Goal: Transaction & Acquisition: Obtain resource

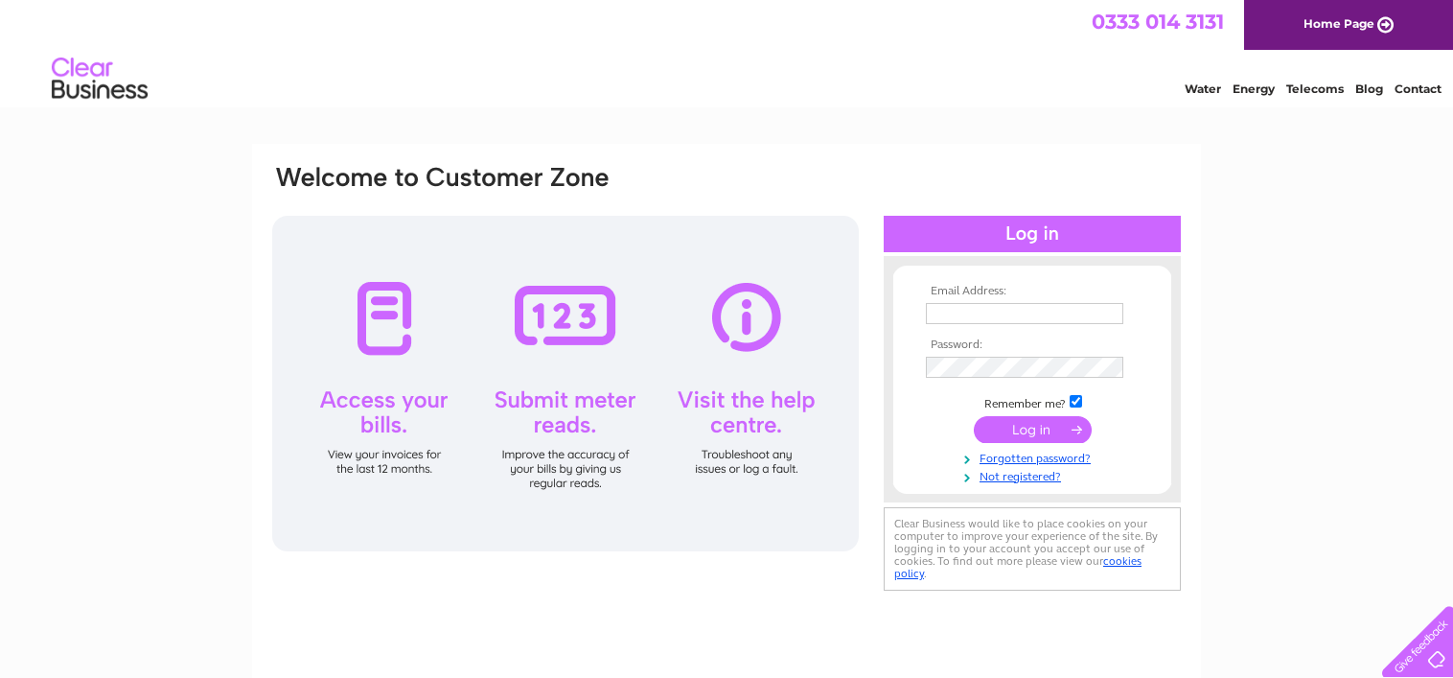
click at [1011, 308] on input "text" at bounding box center [1024, 313] width 197 height 21
click at [982, 313] on input "text" at bounding box center [1025, 314] width 199 height 23
click at [1017, 458] on link "Forgotten password?" at bounding box center [1035, 458] width 218 height 18
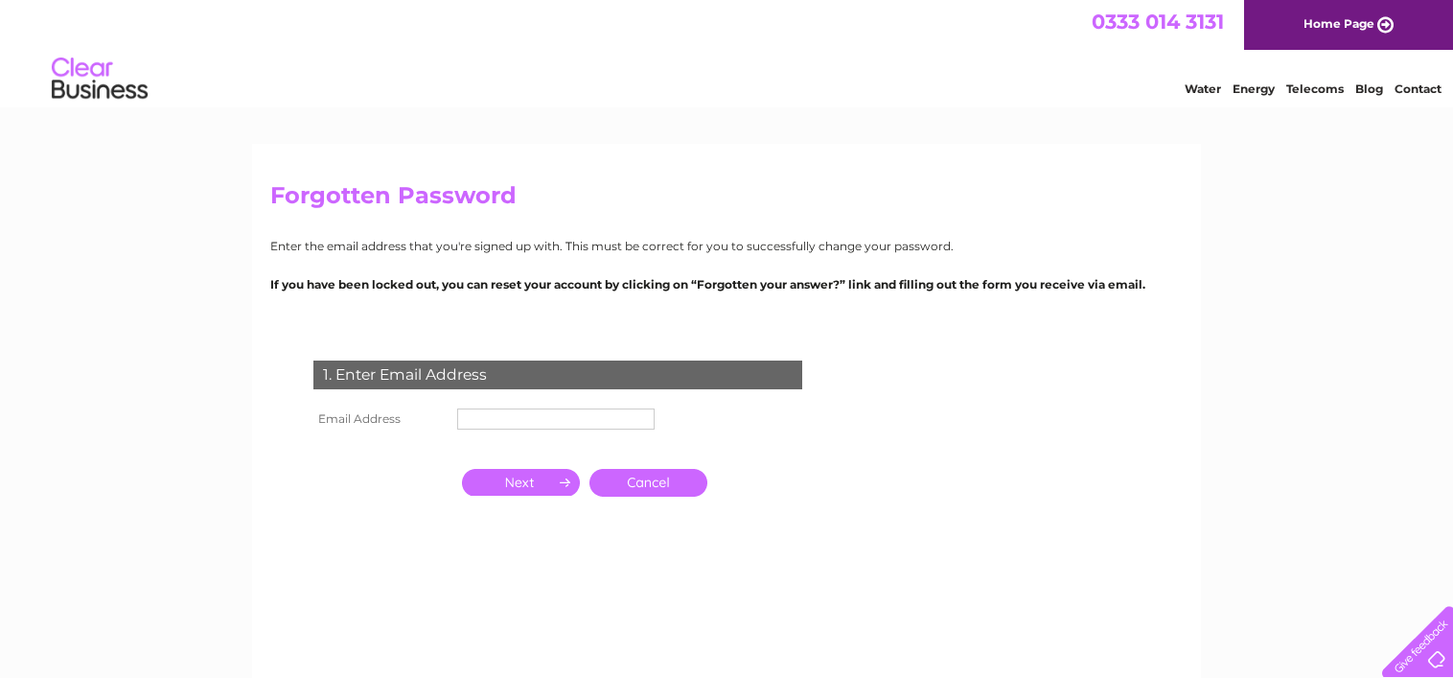
click at [501, 425] on input "text" at bounding box center [555, 418] width 197 height 21
click at [551, 482] on input "button" at bounding box center [521, 482] width 118 height 27
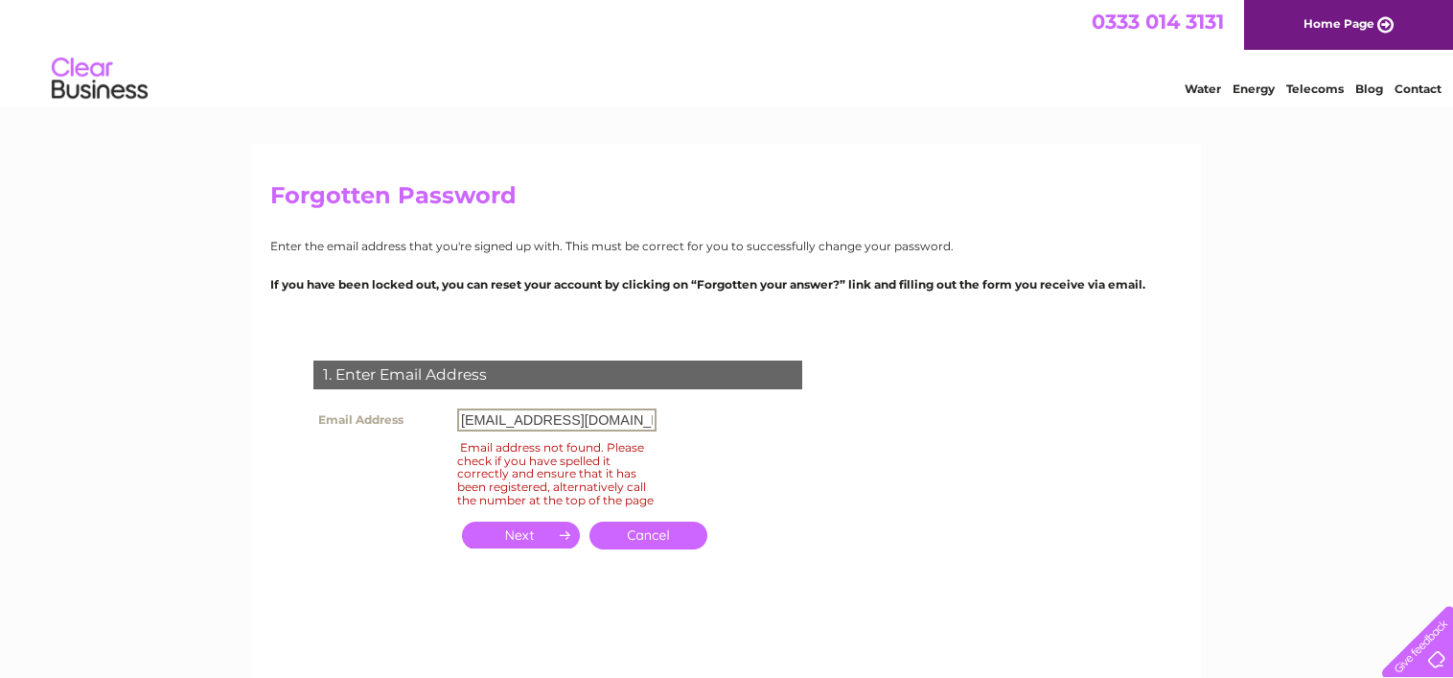
scroll to position [0, 35]
drag, startPoint x: 574, startPoint y: 423, endPoint x: 726, endPoint y: 415, distance: 152.6
click at [726, 415] on div "1. Enter Email Address Email Address accounts@oakwoodcooperage.co.uk Email addr…" at bounding box center [561, 465] width 583 height 249
drag, startPoint x: 483, startPoint y: 423, endPoint x: 337, endPoint y: 426, distance: 145.7
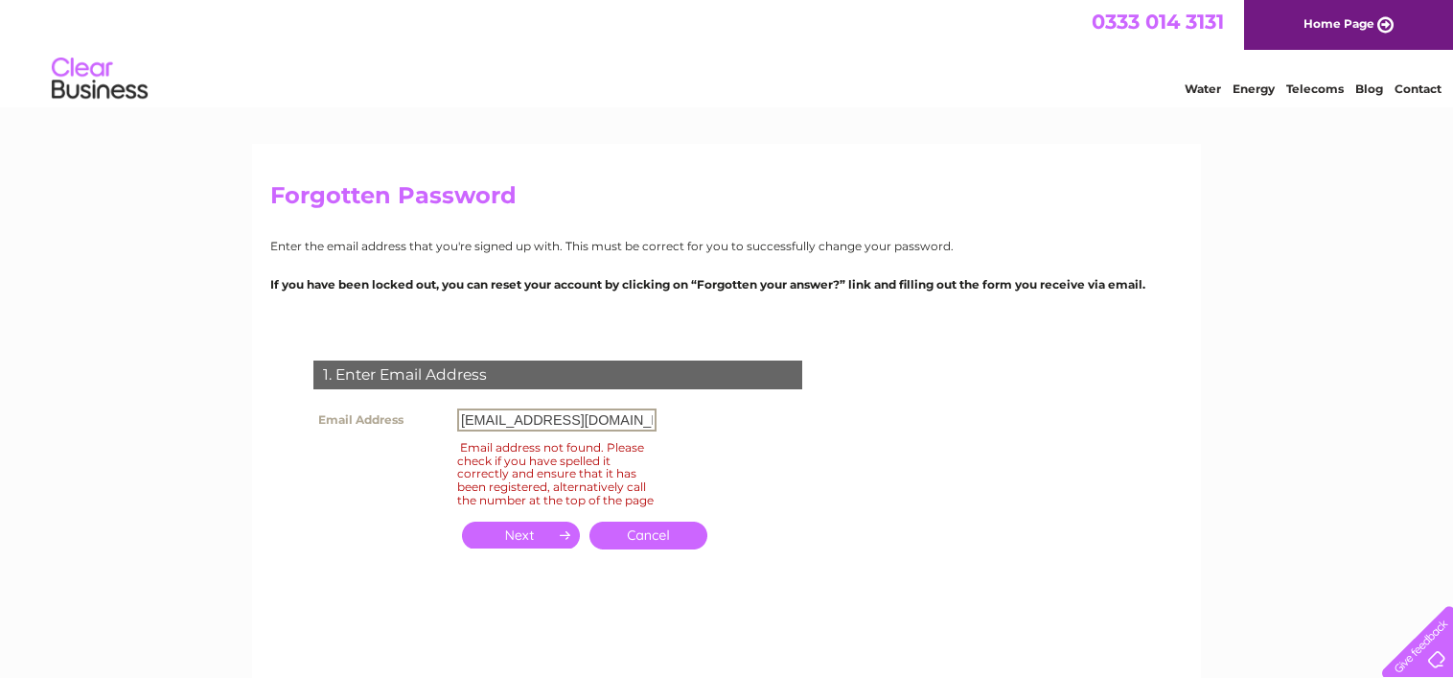
click at [345, 426] on tr "Email Address accounts@oakwoodcooperage.co.uk" at bounding box center [485, 419] width 353 height 33
click at [560, 548] on input "button" at bounding box center [521, 534] width 118 height 27
drag, startPoint x: 498, startPoint y: 421, endPoint x: 391, endPoint y: 422, distance: 107.3
click at [394, 422] on tr "Email Address orders@oakwoodcooperage.co.uk" at bounding box center [485, 419] width 353 height 33
type input "jane@oakwoodcooperage.co.uk"
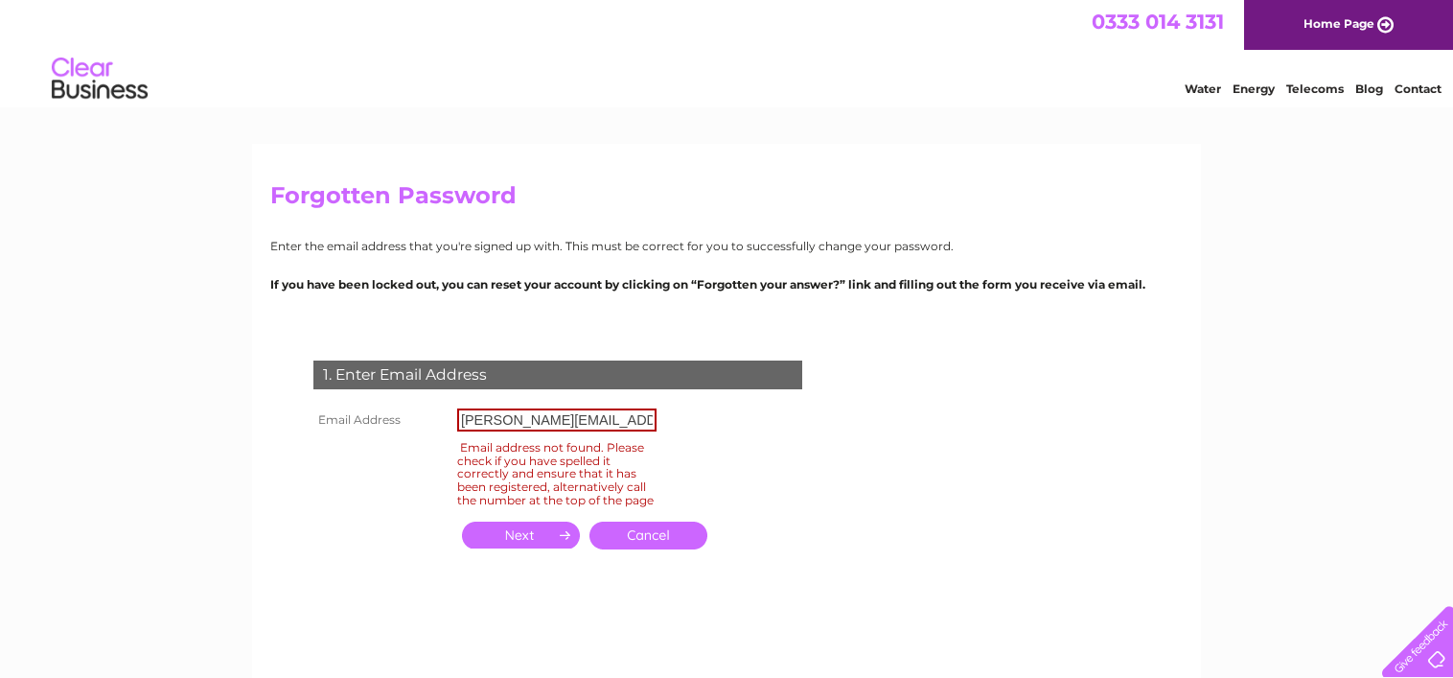
click at [521, 548] on input "button" at bounding box center [521, 534] width 118 height 27
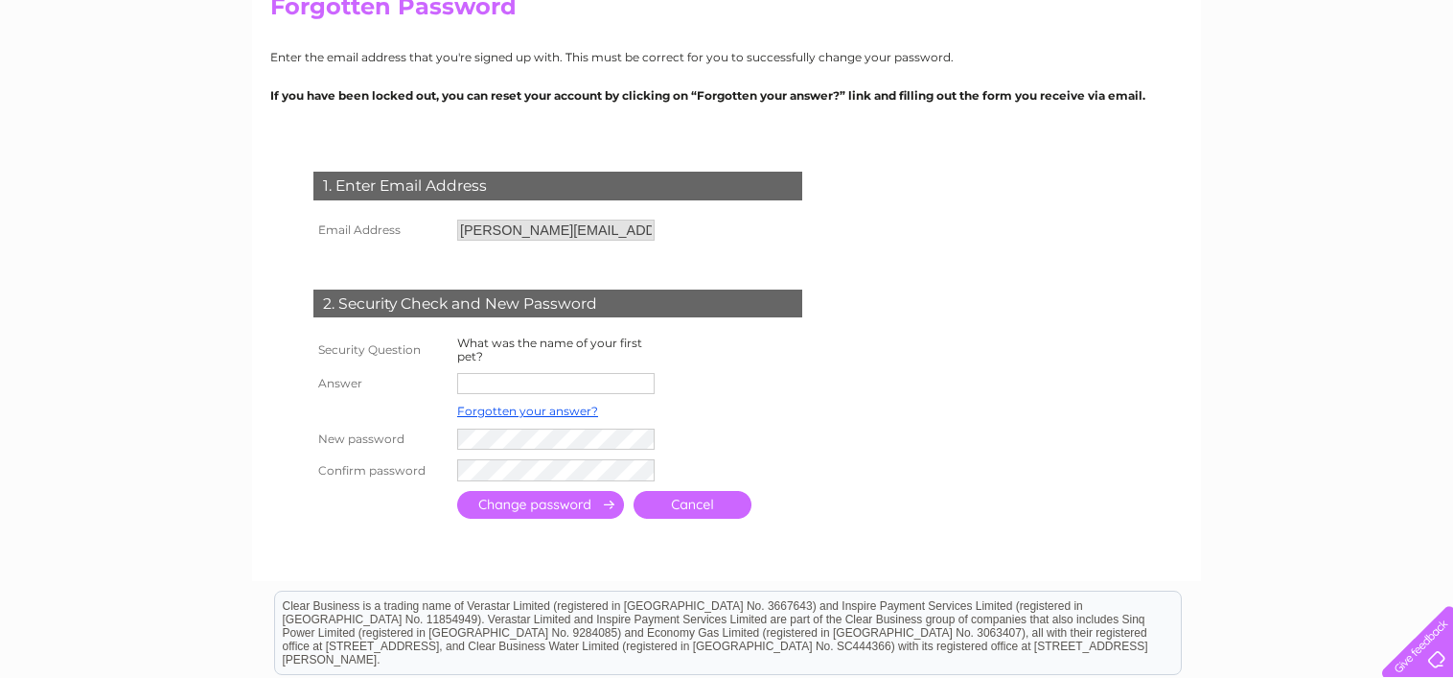
scroll to position [192, 0]
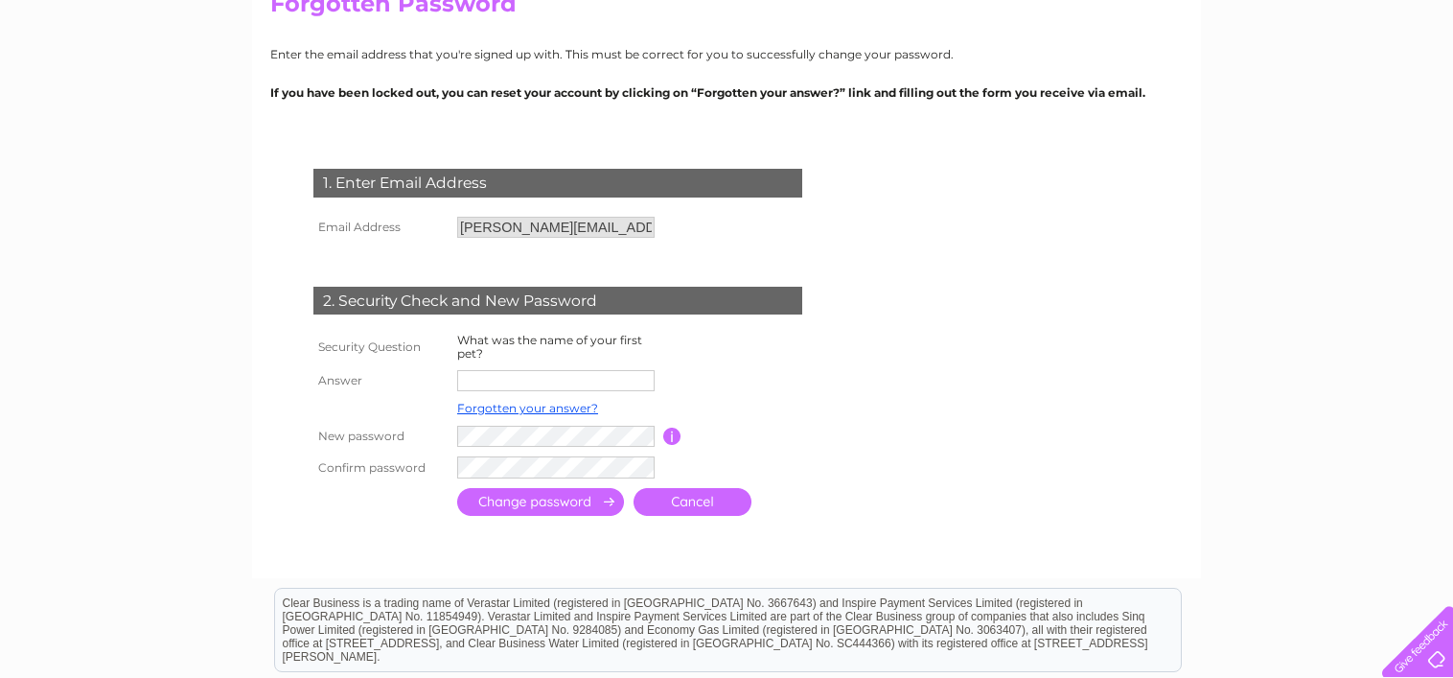
click at [591, 370] on input "text" at bounding box center [555, 380] width 197 height 21
type input "Major"
click at [582, 504] on input "submit" at bounding box center [540, 503] width 167 height 28
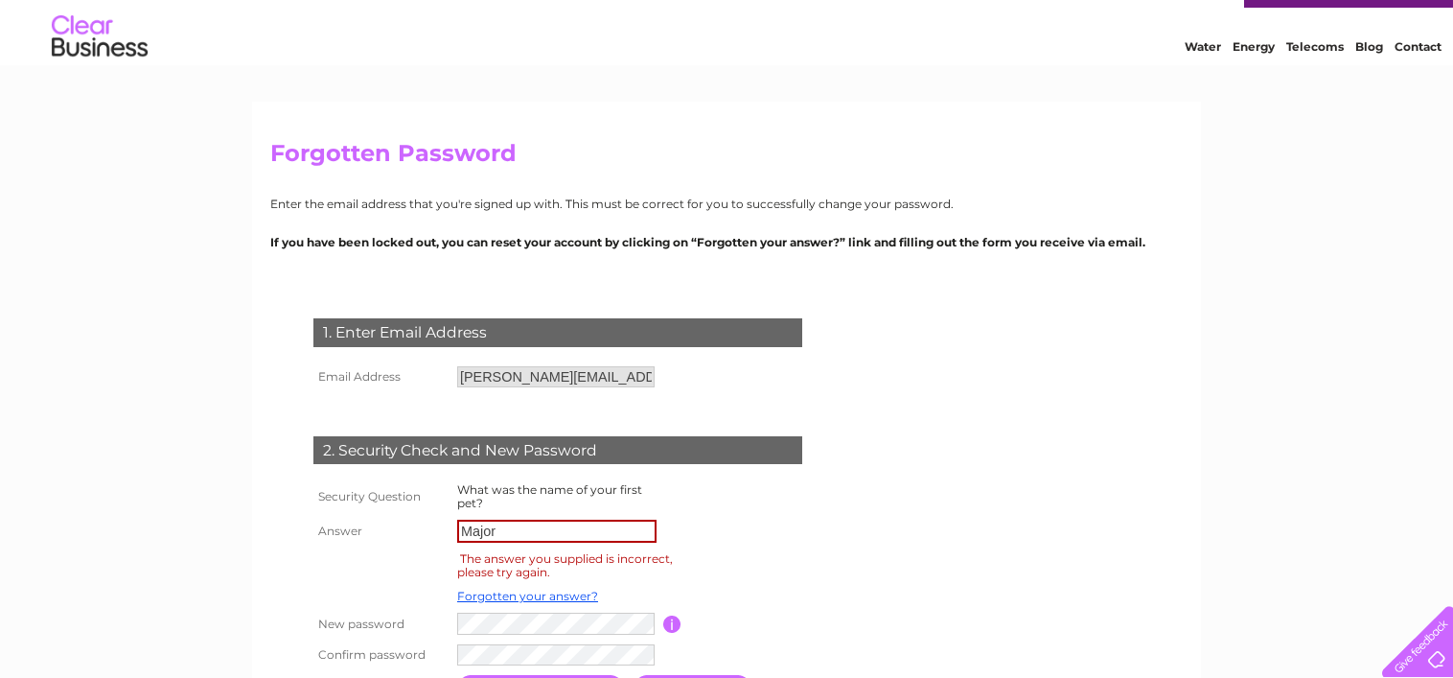
scroll to position [192, 0]
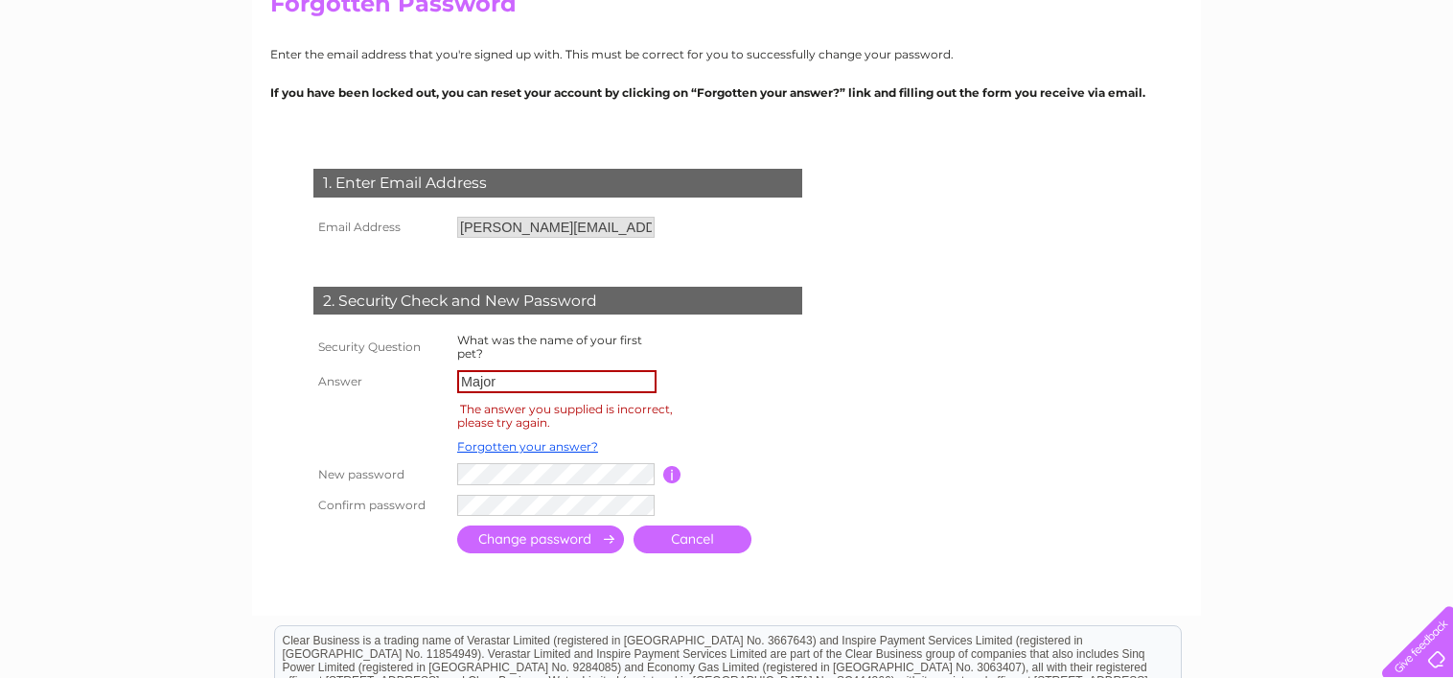
click at [727, 539] on link "Cancel" at bounding box center [693, 539] width 118 height 28
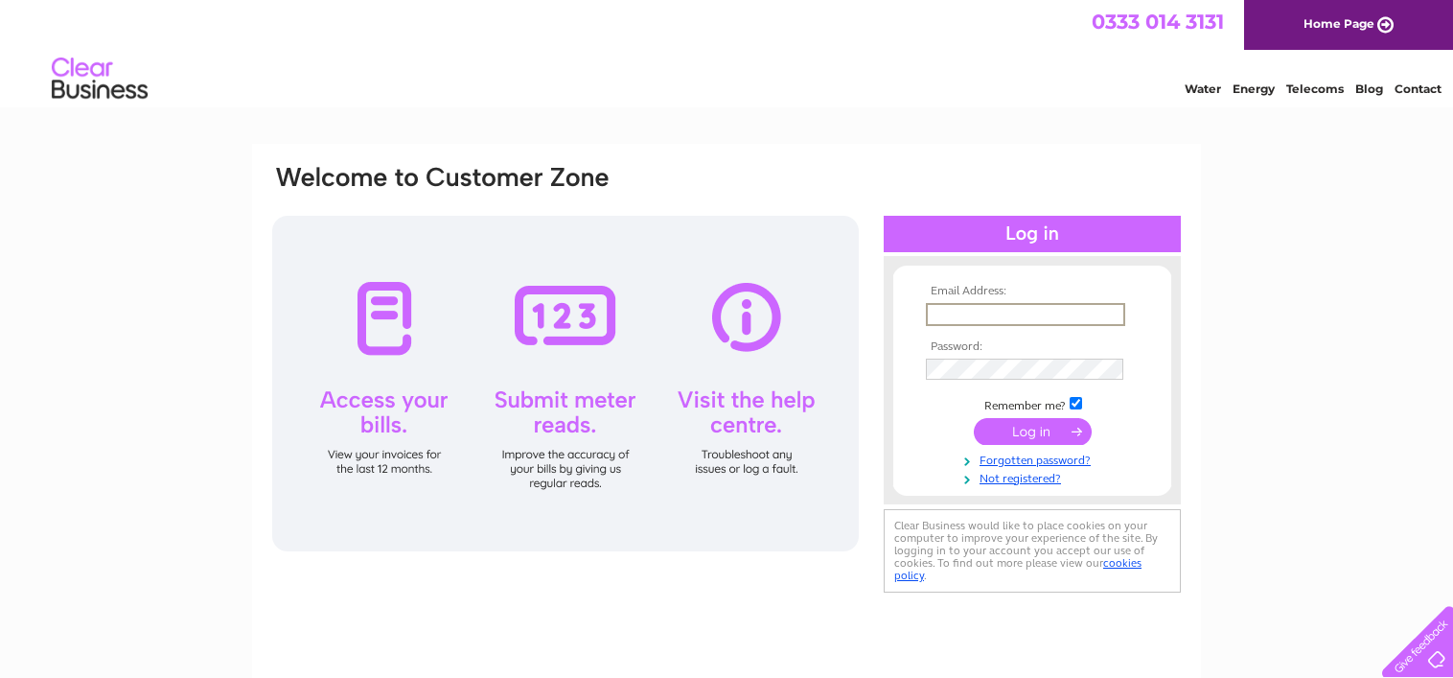
click at [1022, 310] on input "text" at bounding box center [1025, 314] width 199 height 23
click at [957, 317] on input "orders@oakwoodcooperage.co.uk" at bounding box center [1025, 314] width 199 height 23
drag, startPoint x: 967, startPoint y: 317, endPoint x: 767, endPoint y: 318, distance: 200.3
click at [777, 318] on div "Email Address: orders@oakwoodcooperage.co.uk Password:" at bounding box center [726, 380] width 912 height 434
type input "[PERSON_NAME][EMAIL_ADDRESS][DOMAIN_NAME]"
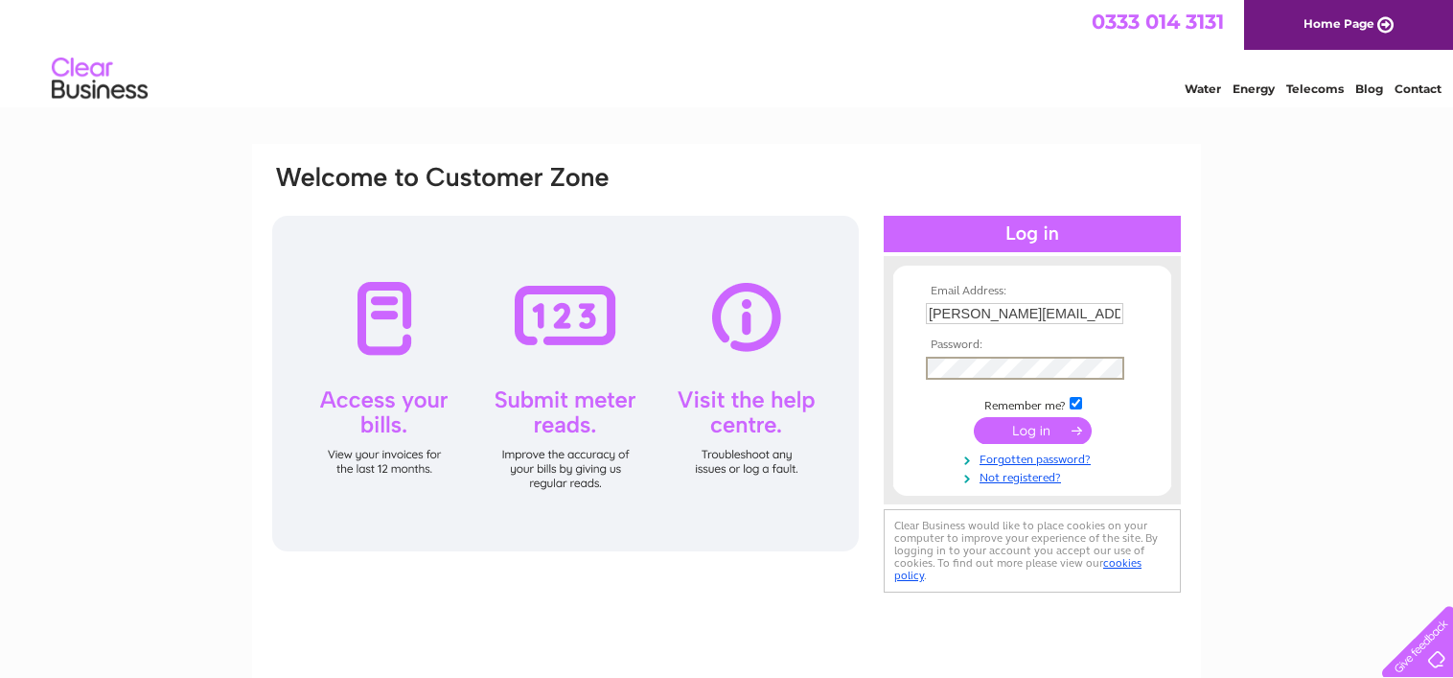
click at [1000, 432] on input "submit" at bounding box center [1033, 430] width 118 height 27
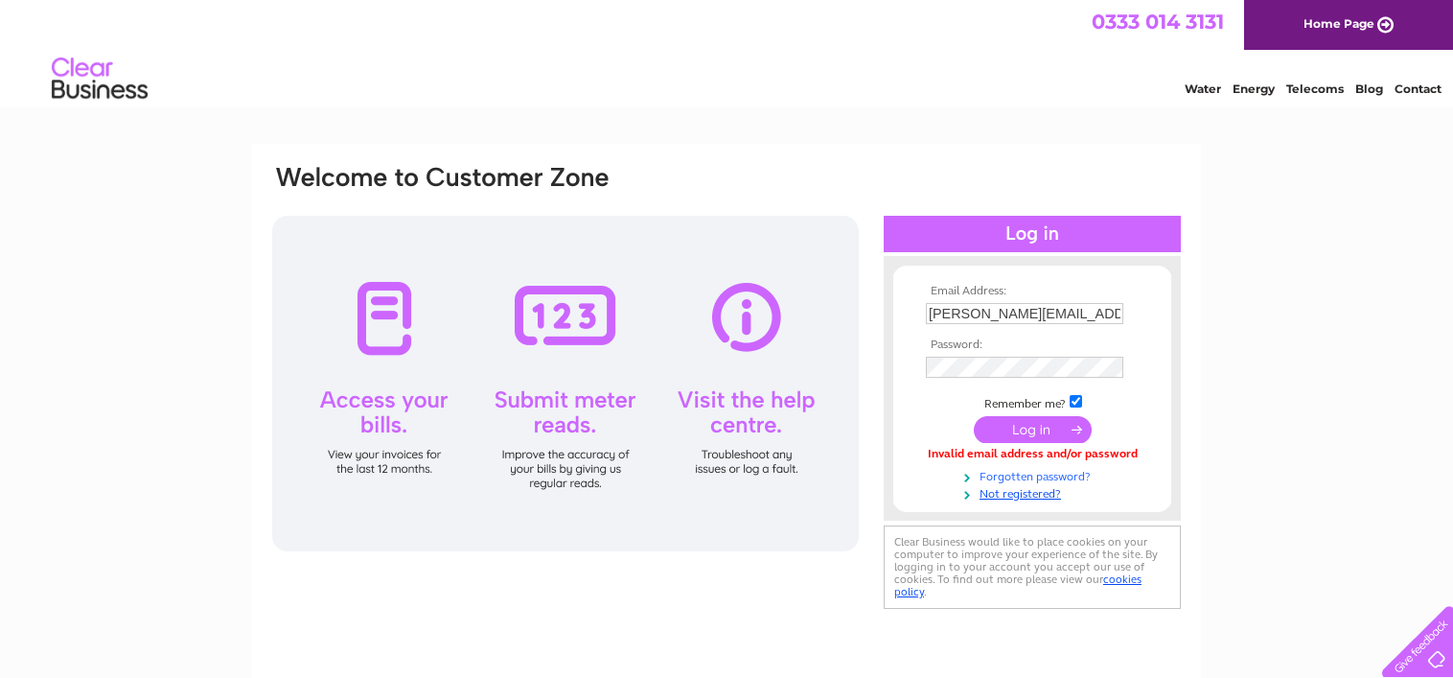
click at [1043, 475] on link "Forgotten password?" at bounding box center [1035, 475] width 218 height 18
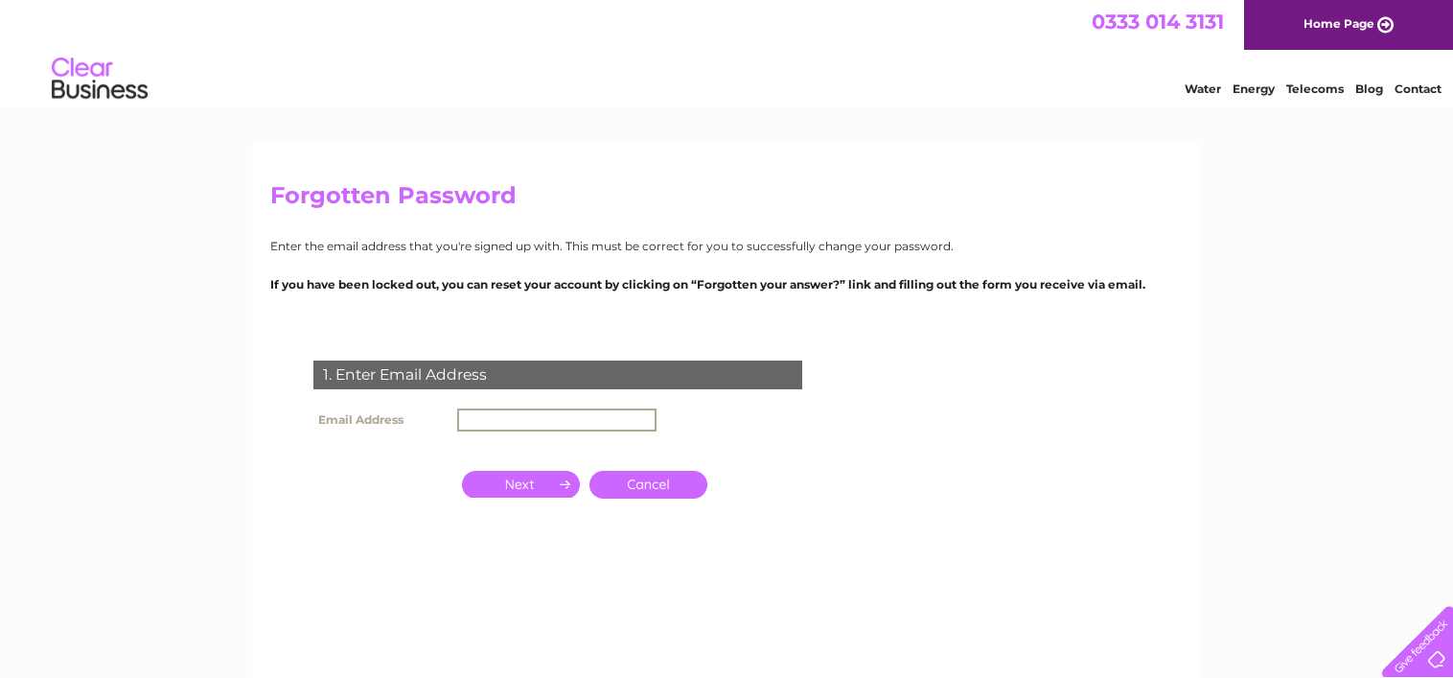
click at [520, 418] on input "text" at bounding box center [556, 419] width 199 height 23
type input "jane@oakwoodcooperage.co.uk"
click at [537, 480] on input "button" at bounding box center [521, 484] width 118 height 27
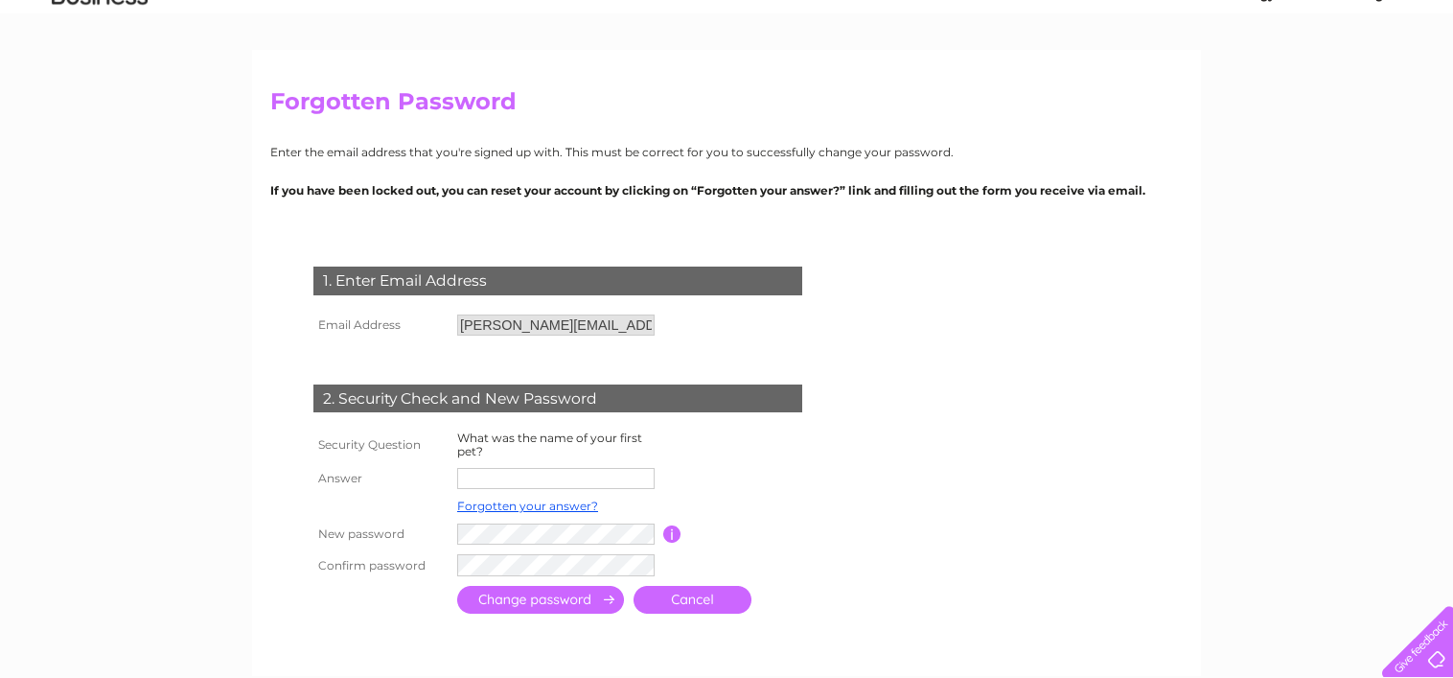
scroll to position [96, 0]
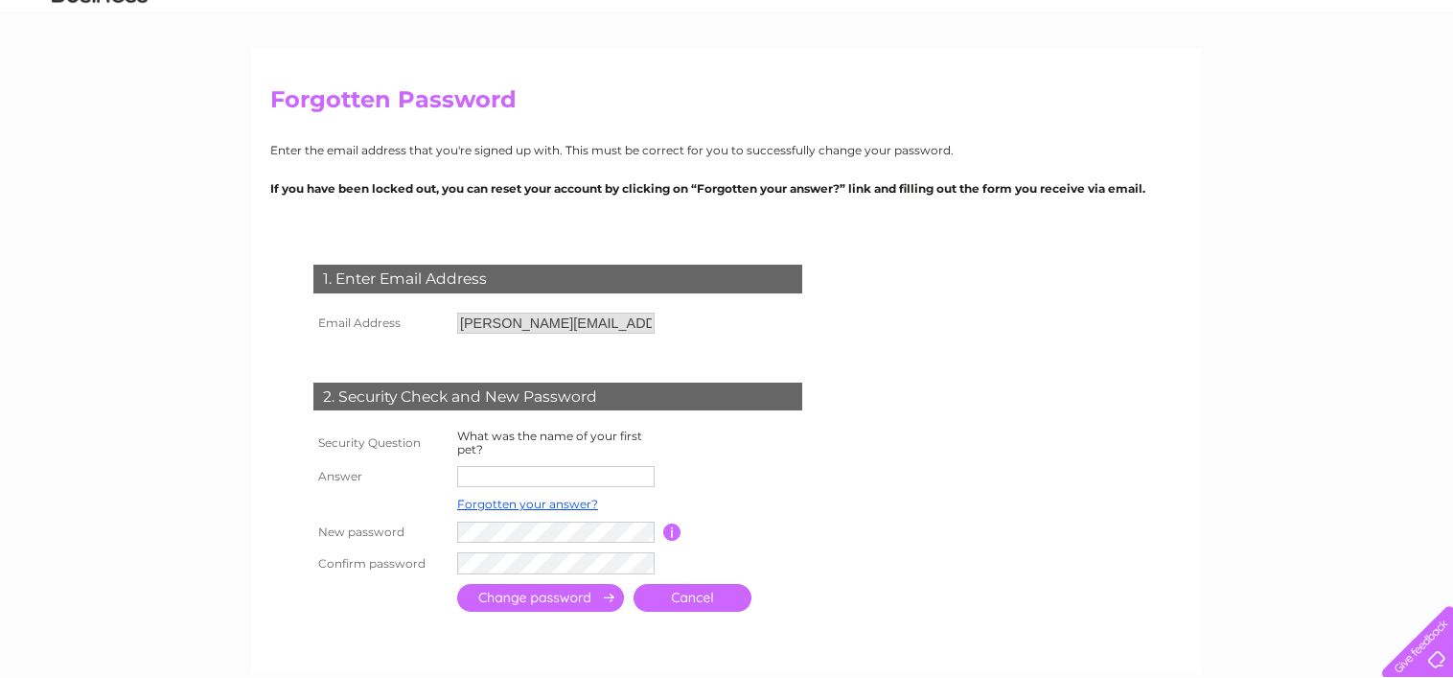
click at [612, 483] on input "text" at bounding box center [555, 476] width 197 height 21
click at [520, 511] on link "Forgotten your answer?" at bounding box center [527, 503] width 141 height 14
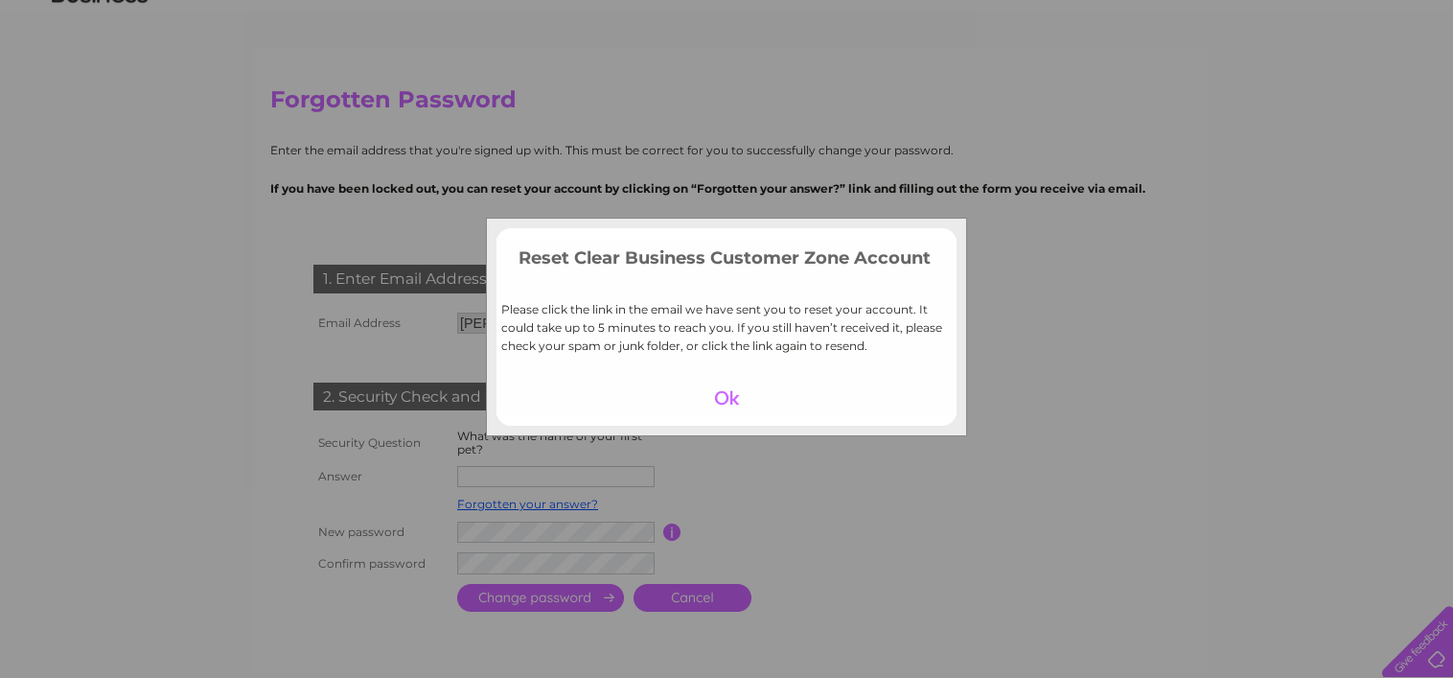
click at [712, 391] on div at bounding box center [727, 397] width 118 height 27
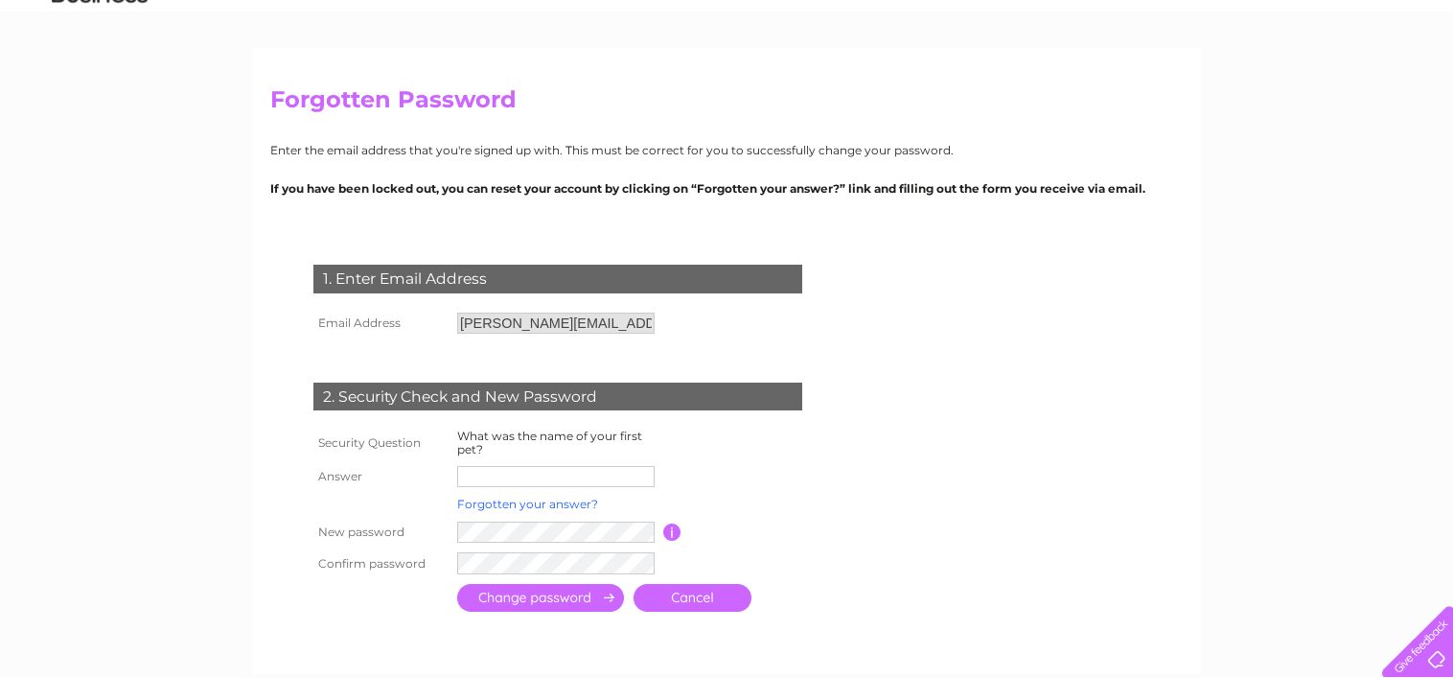
click at [572, 502] on link "Forgotten your answer?" at bounding box center [527, 503] width 141 height 14
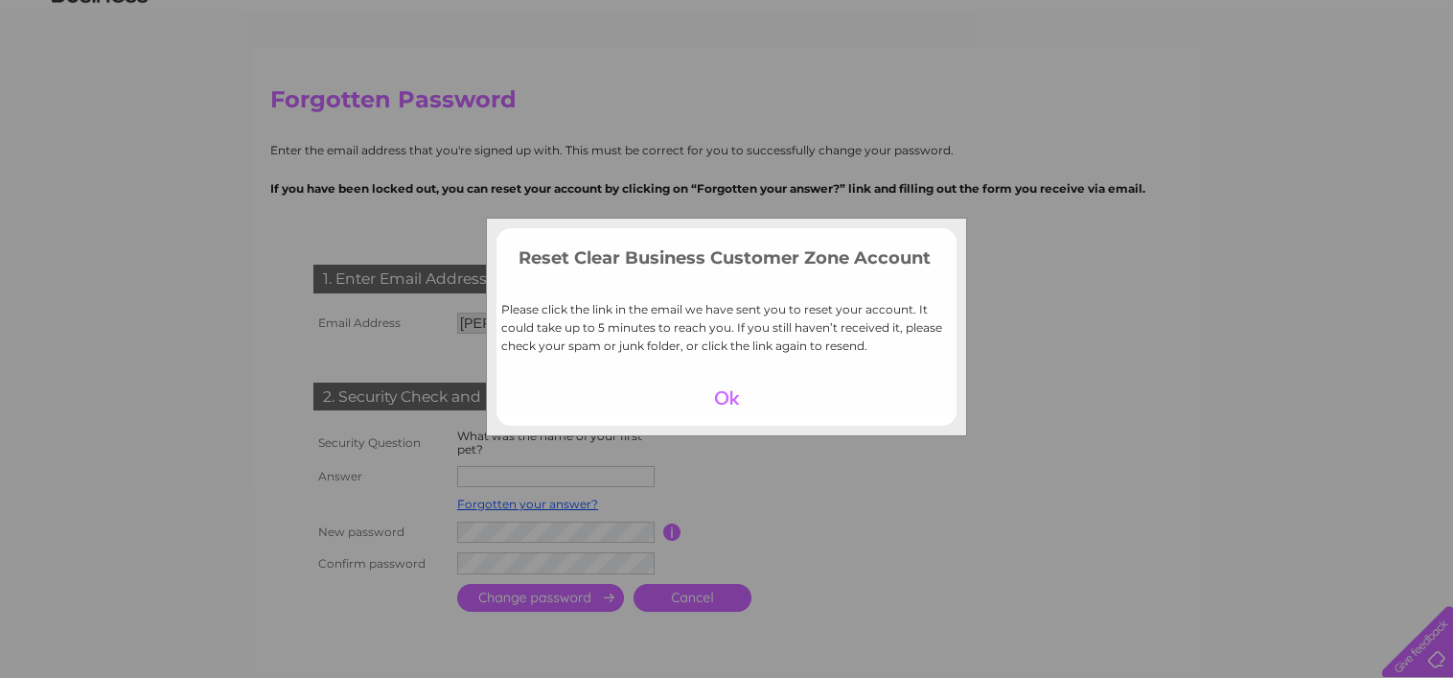
click at [727, 402] on div at bounding box center [727, 397] width 118 height 27
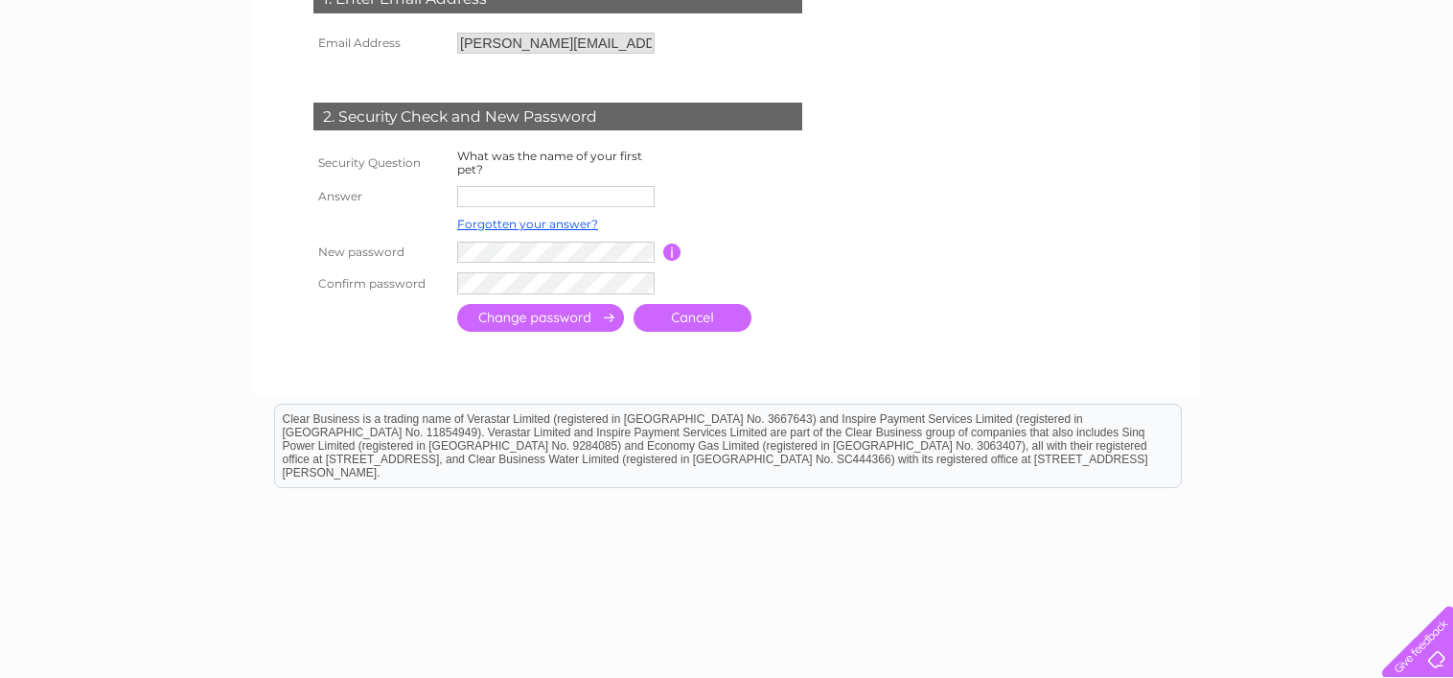
scroll to position [383, 0]
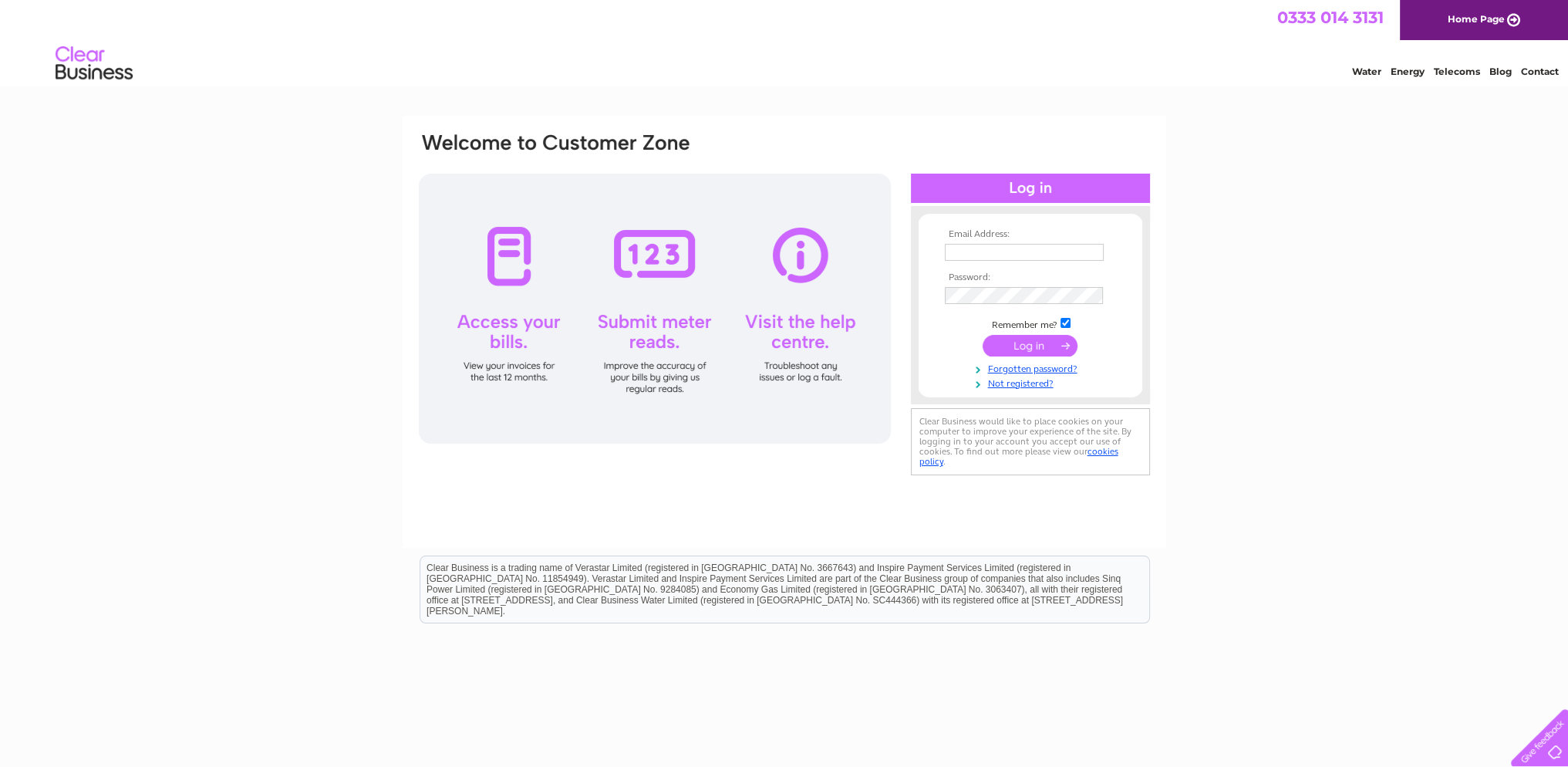
click at [1003, 257] on input "text" at bounding box center [1024, 252] width 159 height 17
click at [996, 255] on input "text" at bounding box center [1024, 252] width 159 height 17
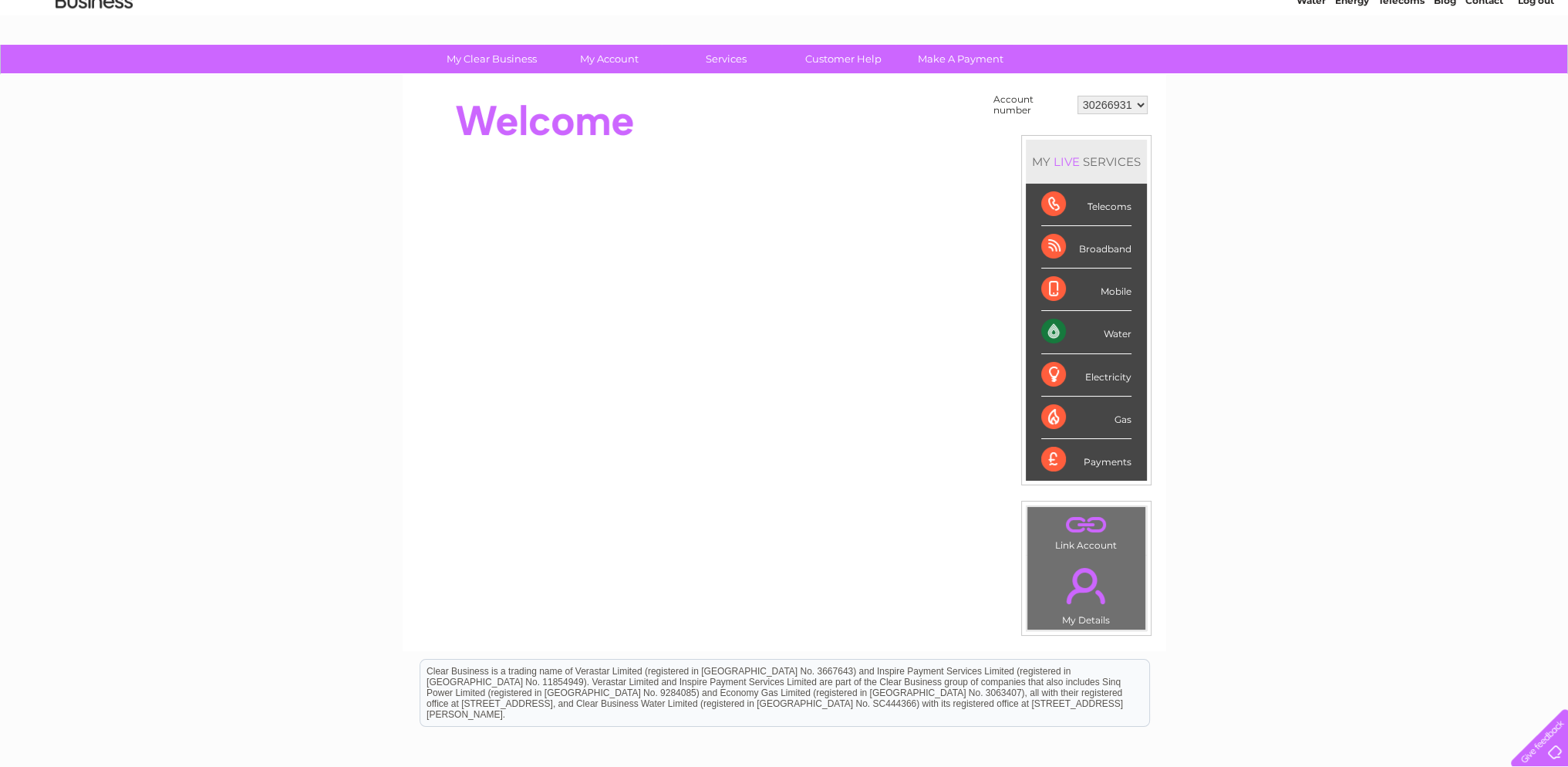
scroll to position [77, 0]
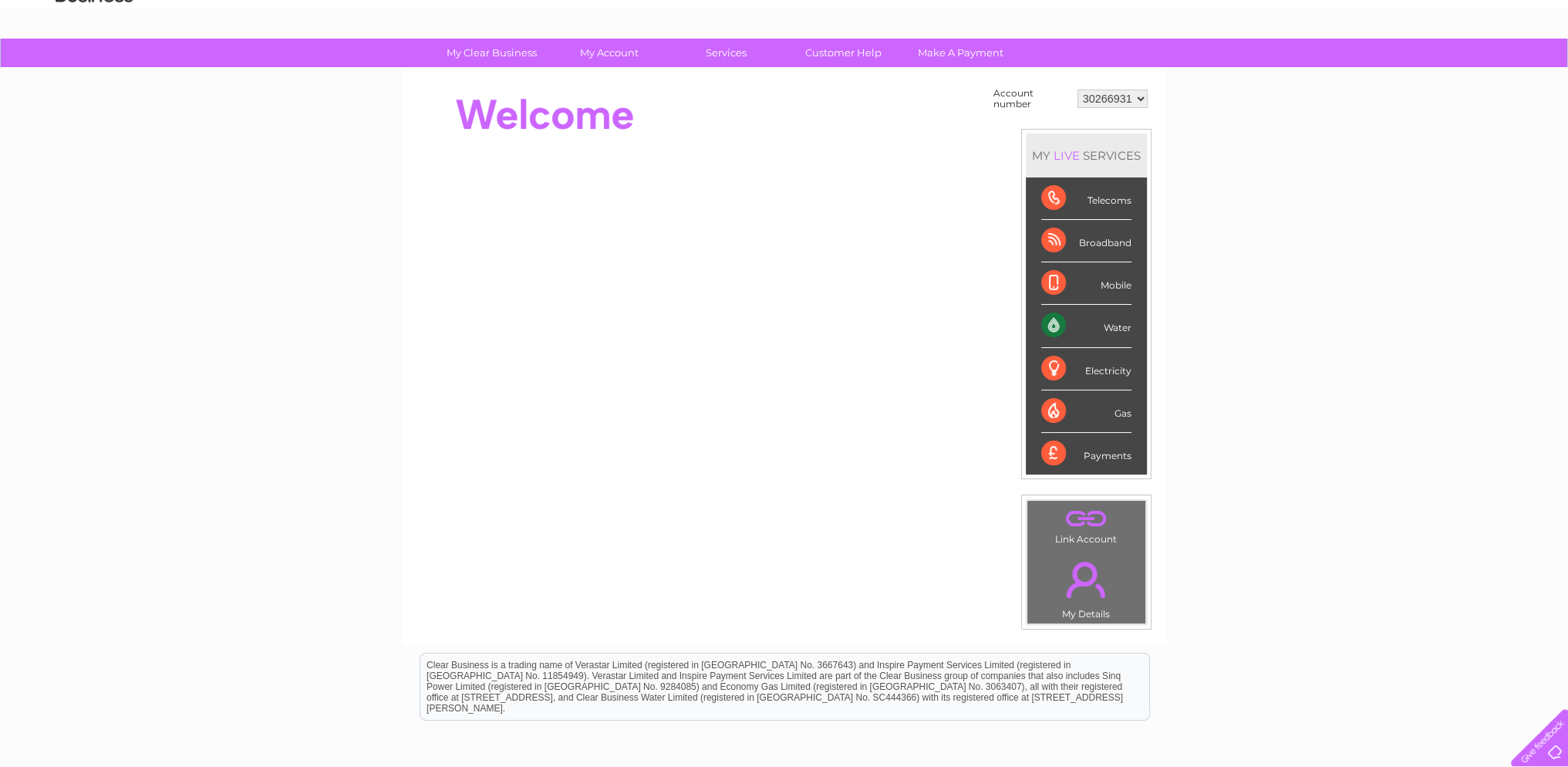
click at [1113, 365] on div "Electricity" at bounding box center [1087, 369] width 90 height 43
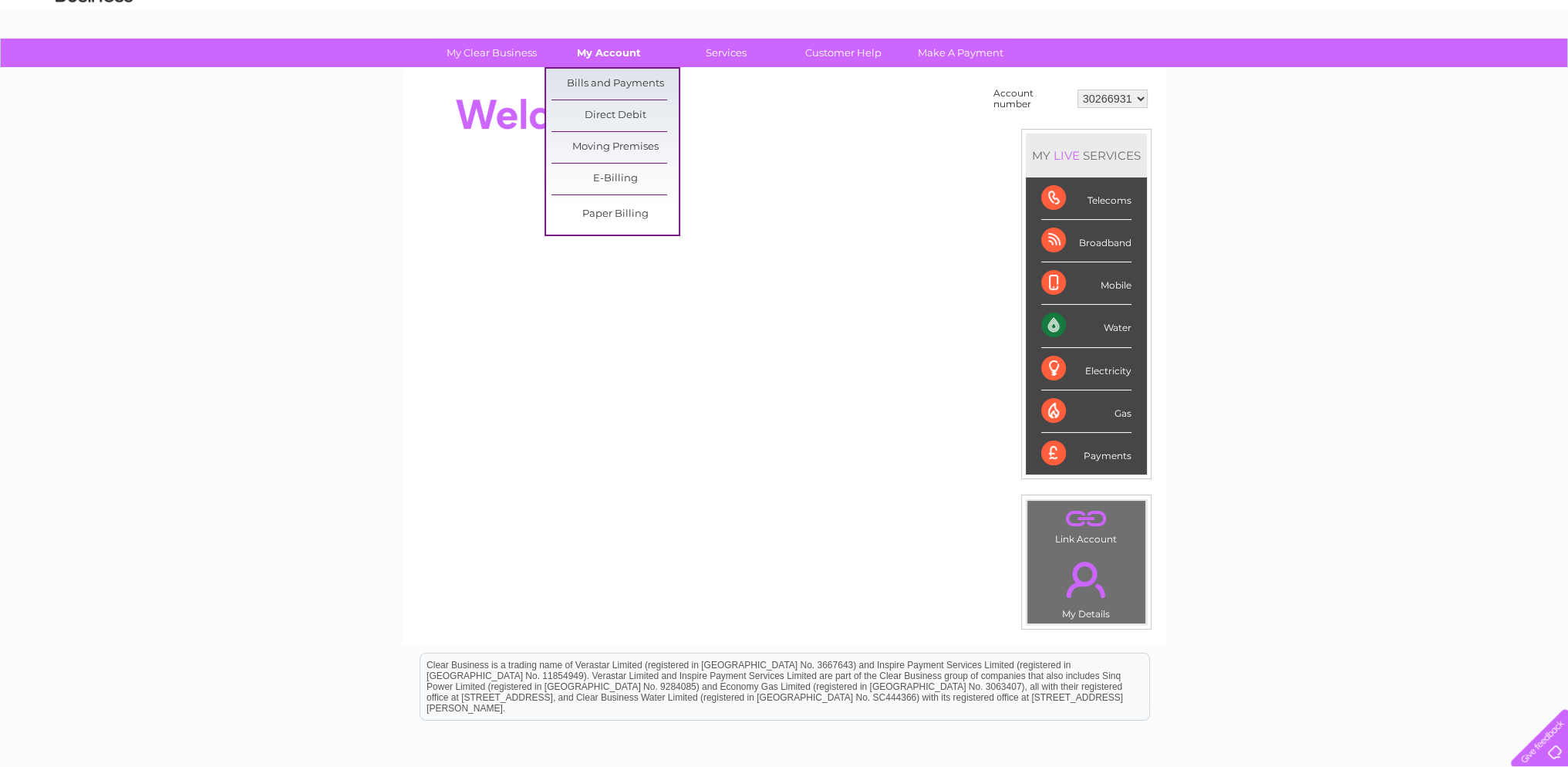
click at [597, 57] on link "My Account" at bounding box center [609, 52] width 127 height 28
click at [614, 78] on link "Bills and Payments" at bounding box center [615, 84] width 127 height 31
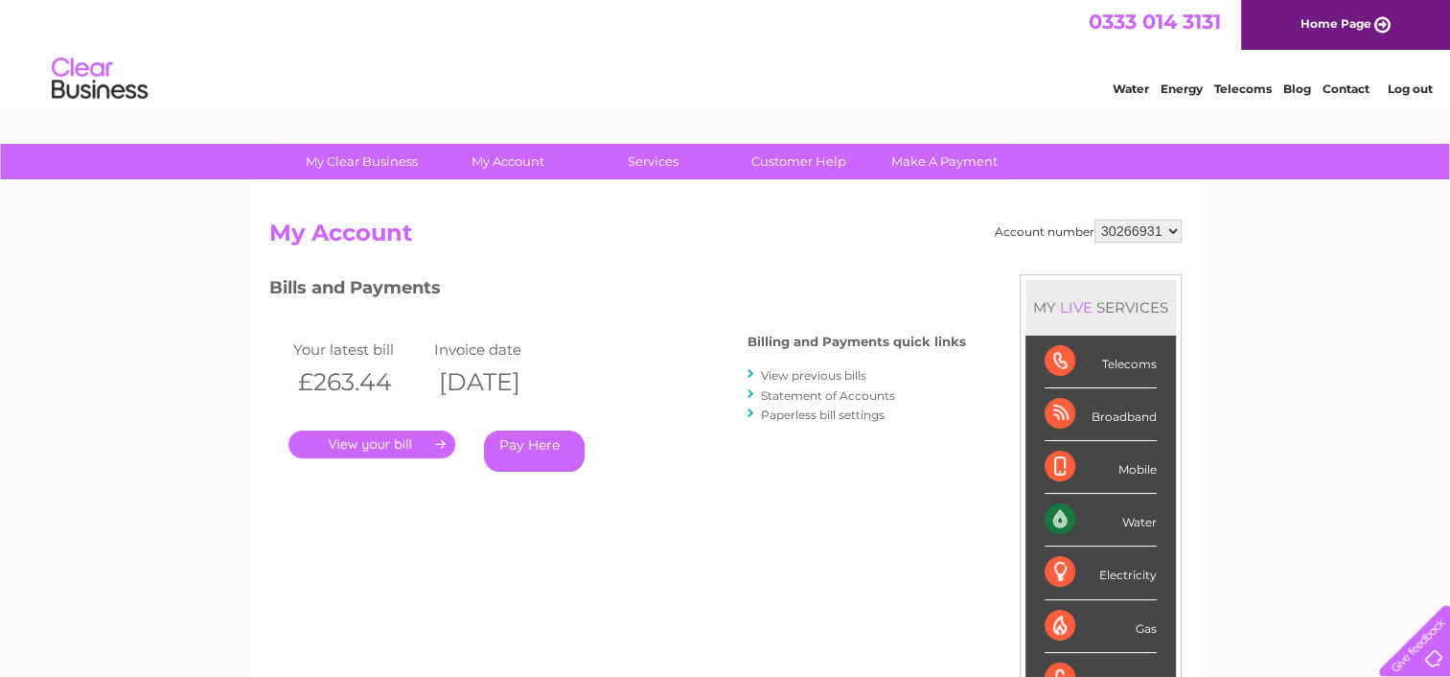
click at [386, 440] on link "." at bounding box center [371, 444] width 167 height 28
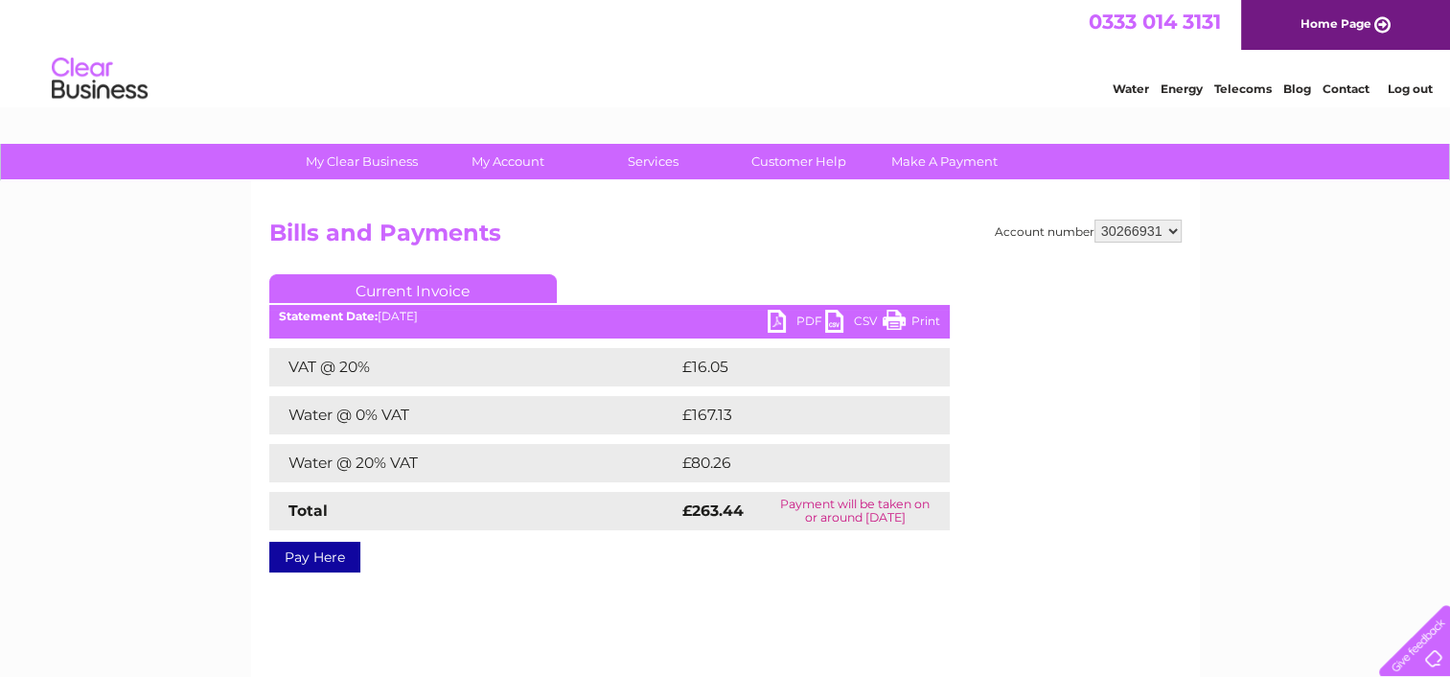
click at [801, 321] on link "PDF" at bounding box center [797, 324] width 58 height 28
